Goal: Check status

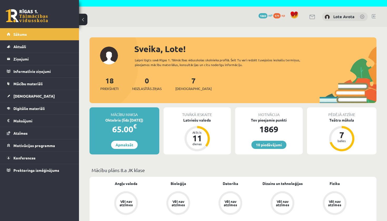
scroll to position [13, 0]
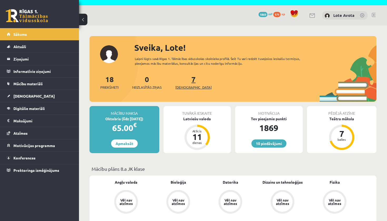
click at [190, 86] on span "[DEMOGRAPHIC_DATA]" at bounding box center [193, 87] width 36 height 5
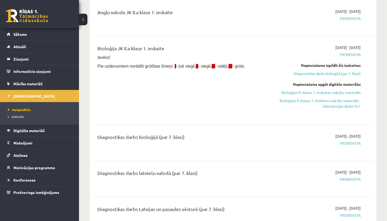
scroll to position [76, 0]
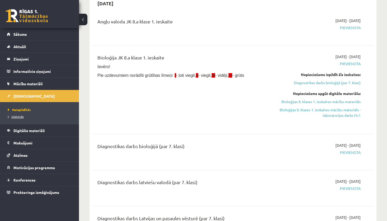
click at [18, 119] on link "Izlabotās" at bounding box center [41, 116] width 66 height 5
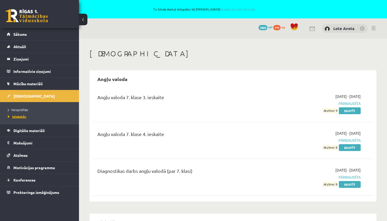
click at [19, 117] on span "Izlabotās" at bounding box center [17, 117] width 18 height 4
click at [17, 111] on span "Neizpildītās" at bounding box center [18, 110] width 20 height 4
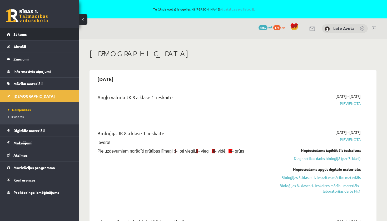
click at [21, 36] on span "Sākums" at bounding box center [19, 34] width 13 height 5
